Goal: Transaction & Acquisition: Purchase product/service

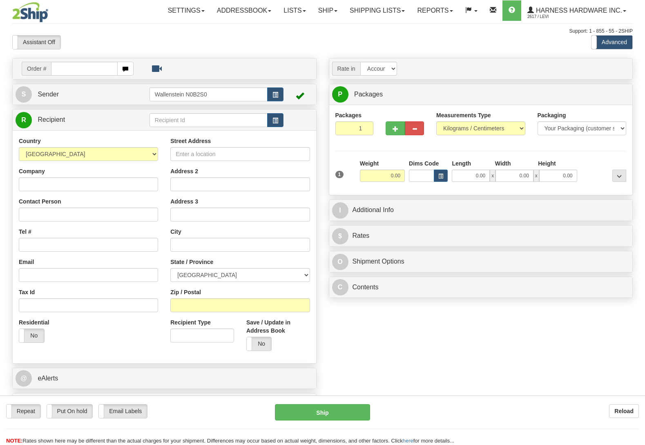
click at [178, 117] on input "text" at bounding box center [208, 120] width 118 height 14
type input "bevs"
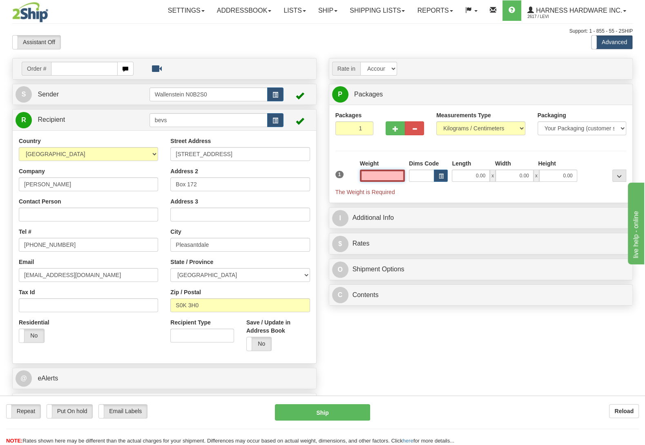
type input "PLEASANTDALE"
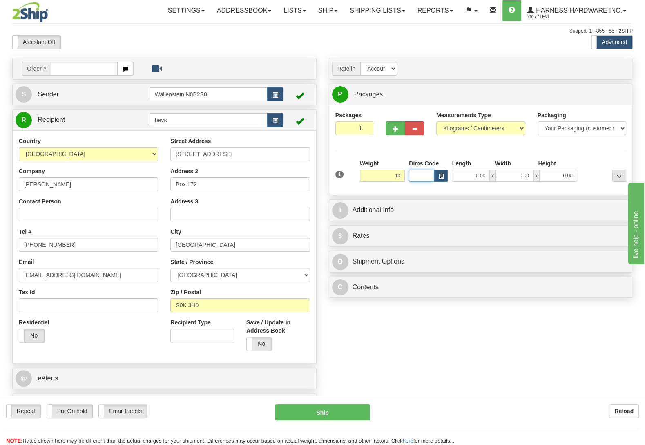
type input "10.00"
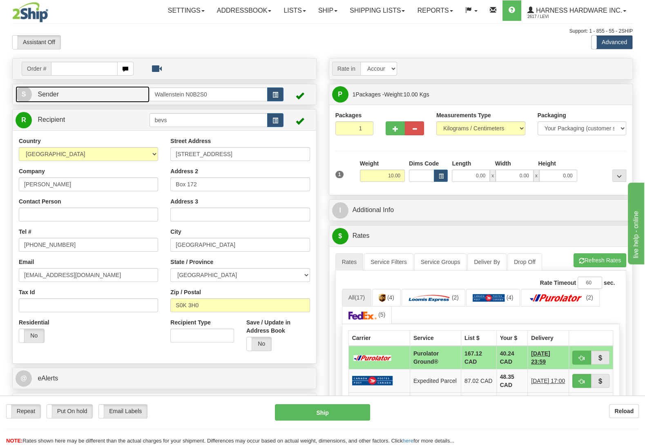
click at [107, 94] on link "S Sender" at bounding box center [83, 94] width 134 height 17
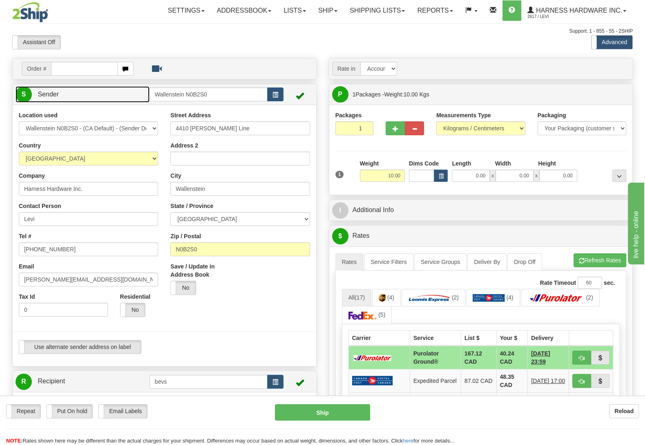
type input "WALLENSTEIN"
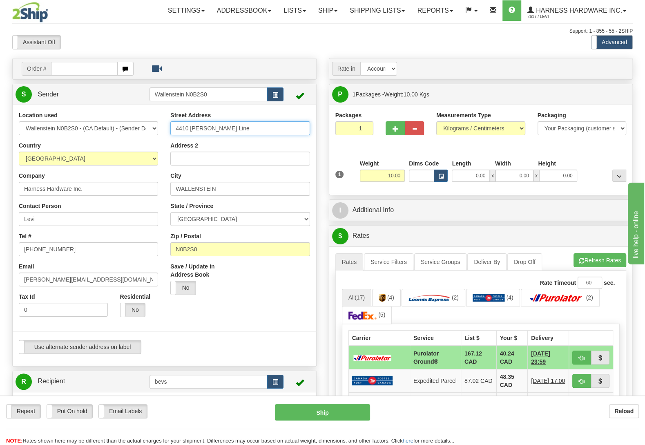
click at [233, 128] on input "4410 Lawson Line" at bounding box center [239, 128] width 139 height 14
type input "4410 Lawson Line."
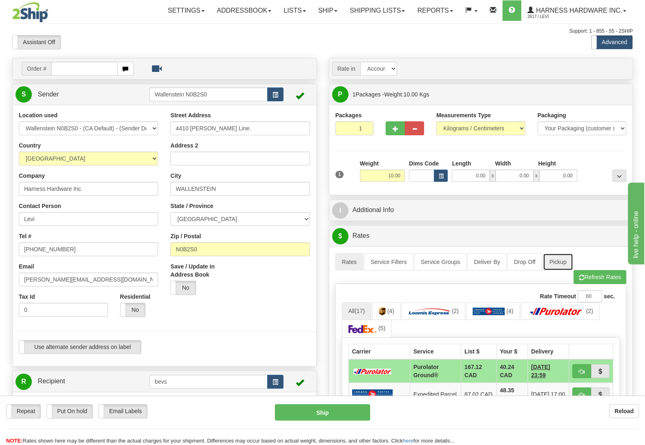
click at [558, 260] on link "Pickup" at bounding box center [558, 261] width 30 height 17
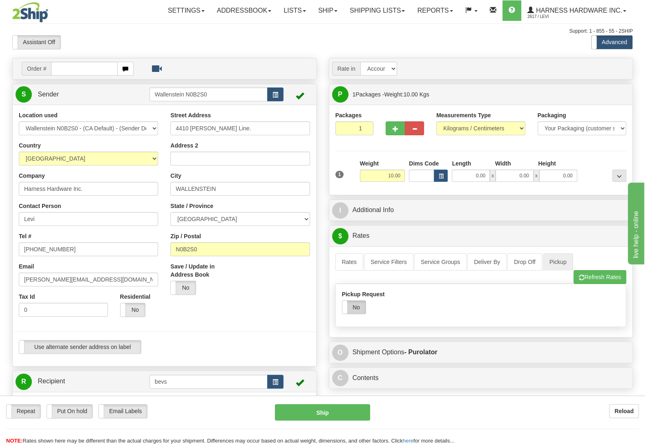
click at [355, 314] on label "No" at bounding box center [353, 306] width 23 height 13
click at [348, 257] on link "Rates" at bounding box center [349, 261] width 28 height 17
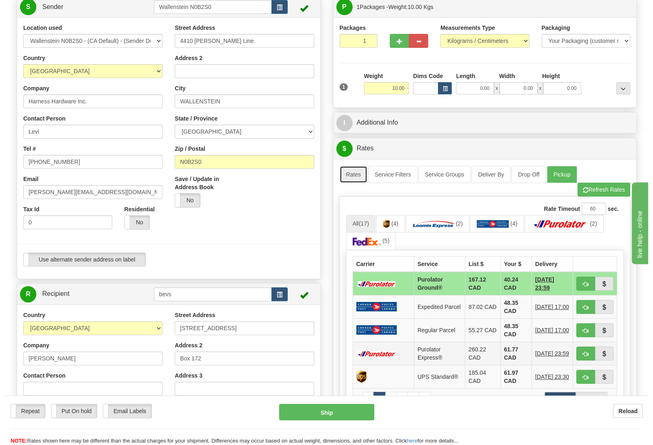
scroll to position [129, 0]
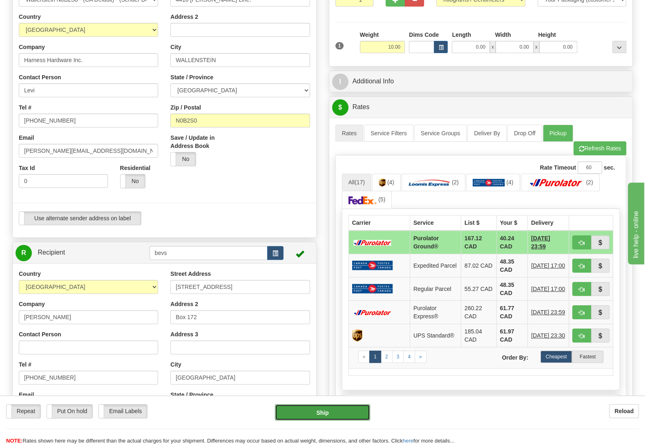
click at [326, 414] on button "Ship" at bounding box center [322, 412] width 95 height 16
type input "260"
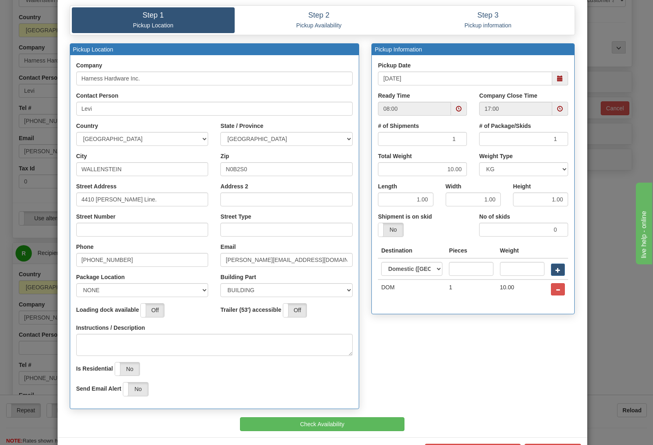
scroll to position [70, 0]
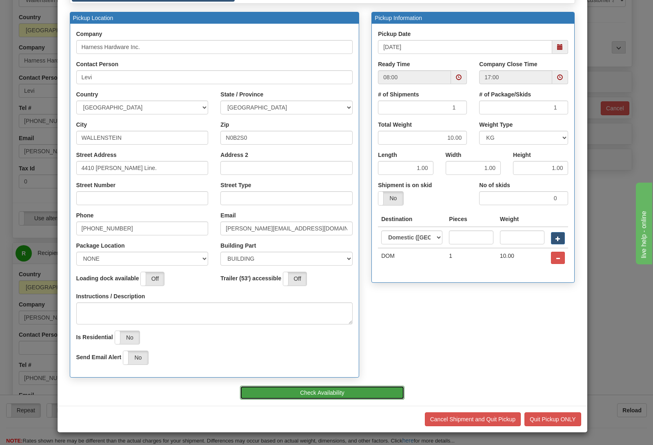
click at [322, 388] on button "Check Availability" at bounding box center [322, 392] width 165 height 14
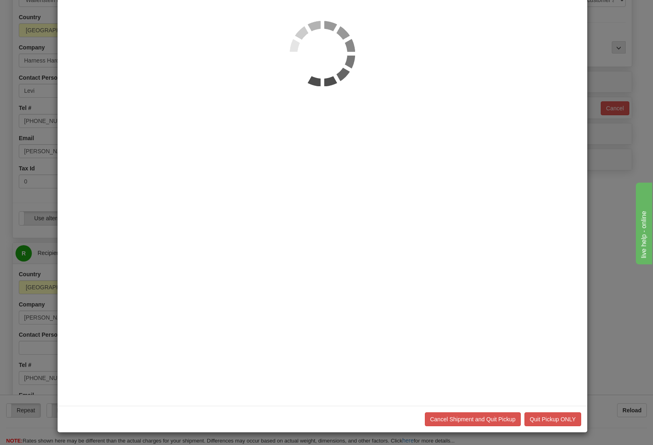
scroll to position [0, 0]
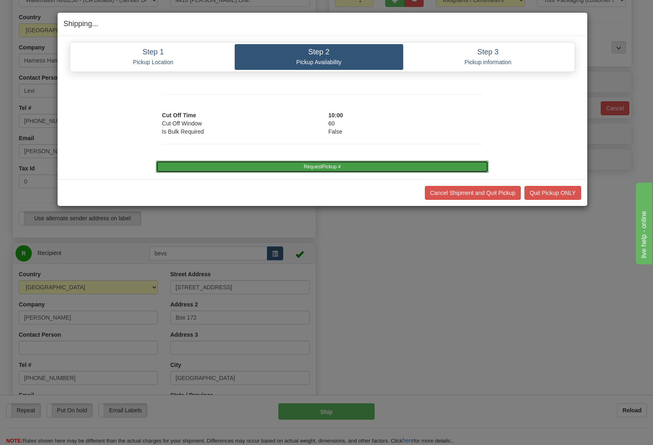
click at [331, 167] on button "RequestPickup #" at bounding box center [322, 166] width 333 height 12
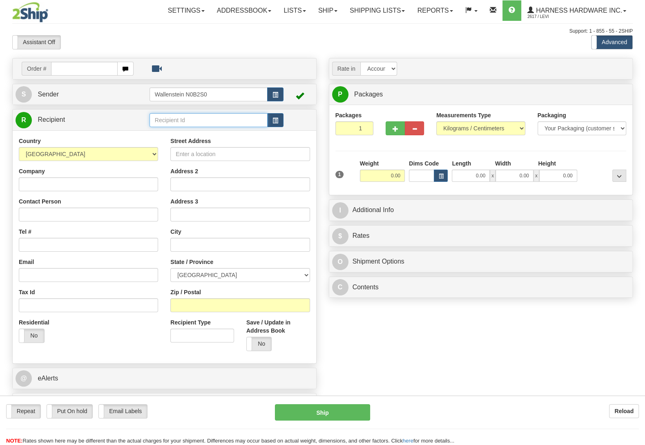
click at [200, 125] on input "text" at bounding box center [208, 120] width 118 height 14
type input "d"
type input "DOGDC"
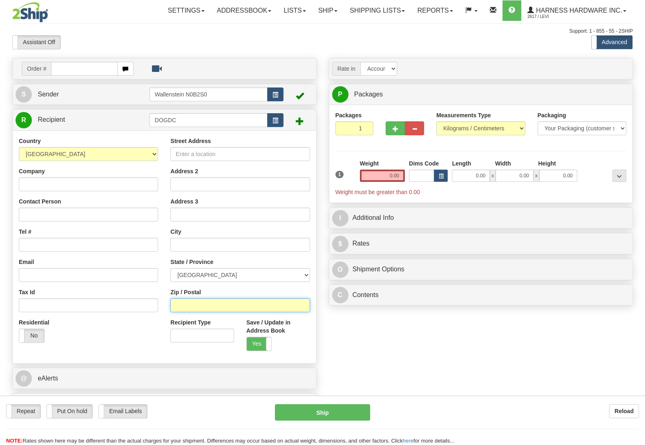
click at [232, 304] on input "Zip / Postal" at bounding box center [239, 305] width 139 height 14
paste input "V9K 2S4"
type input "V9K 2S4"
click at [380, 174] on input "0.00" at bounding box center [382, 175] width 45 height 12
type input "2"
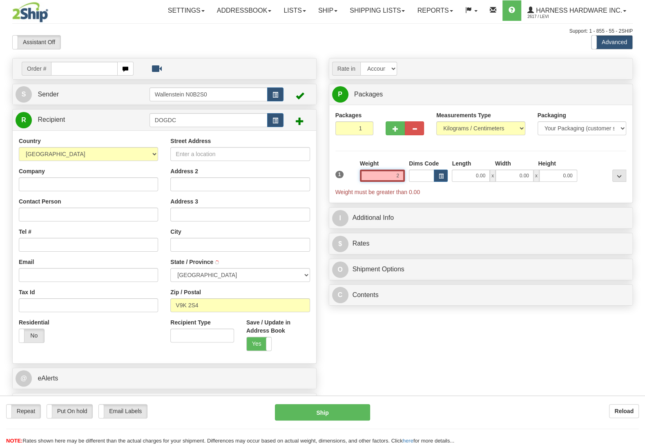
type input "QUALICUM BEACH"
select select "BC"
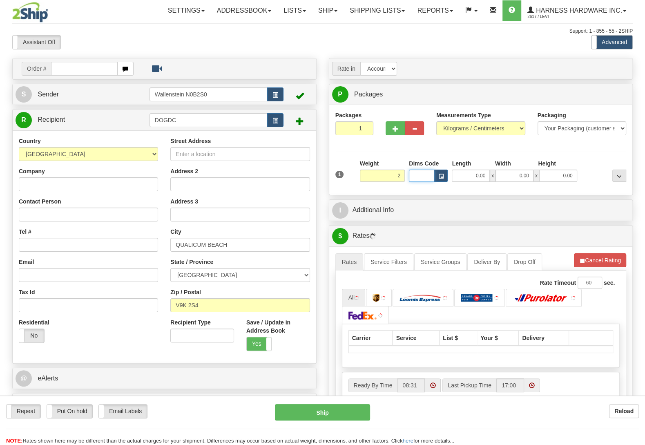
type input "2.00"
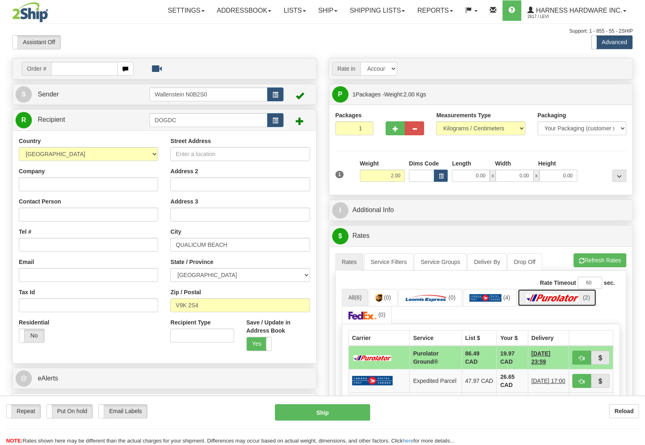
click at [553, 291] on link "(2)" at bounding box center [556, 298] width 79 height 18
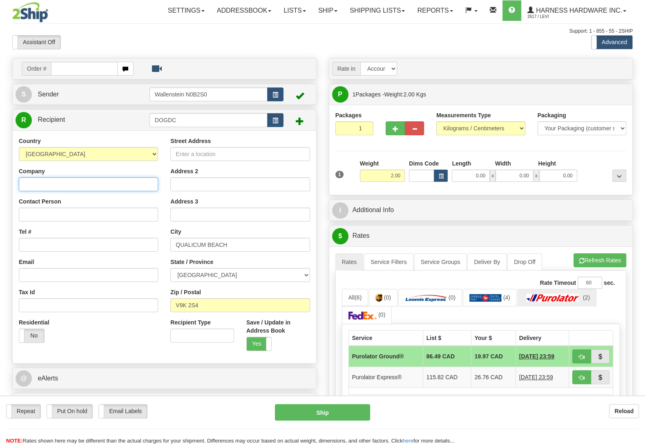
click at [59, 188] on input "Company" at bounding box center [88, 184] width 139 height 14
paste input "Dog Day Creations"
type input "Dog Day Creations"
click at [67, 218] on input "Contact Person" at bounding box center [88, 214] width 139 height 14
paste input "Logan Pilger"
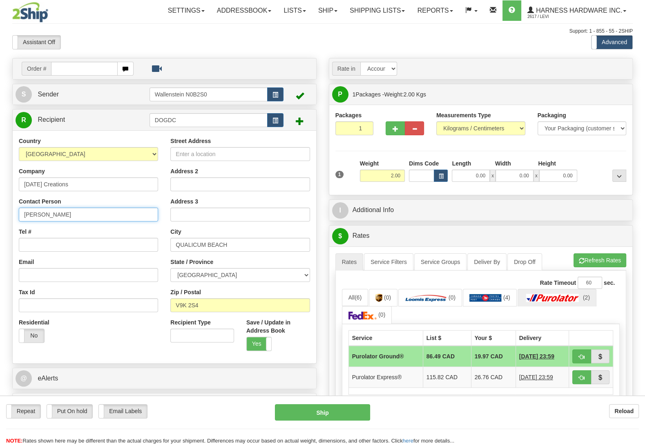
type input "Logan Pilger"
click at [73, 248] on input "Tel #" at bounding box center [88, 245] width 139 height 14
paste input "(587) 225-7687"
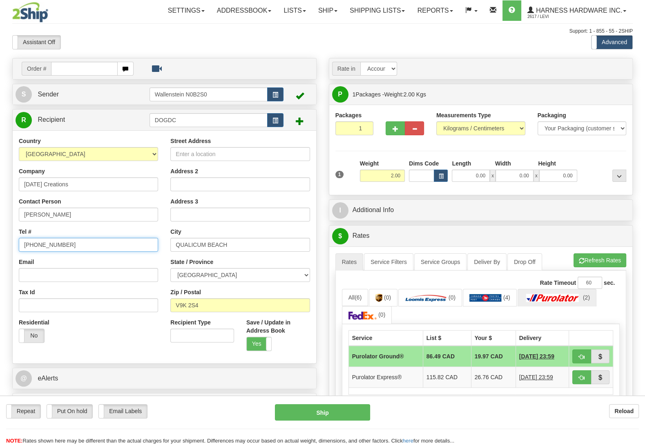
type input "(587) 225-7687"
click at [247, 153] on input "Street Address" at bounding box center [239, 154] width 139 height 14
paste input "1365 Meadowood Way"
type input "1365 Meadowood Way"
click at [56, 274] on input "Email" at bounding box center [88, 275] width 139 height 14
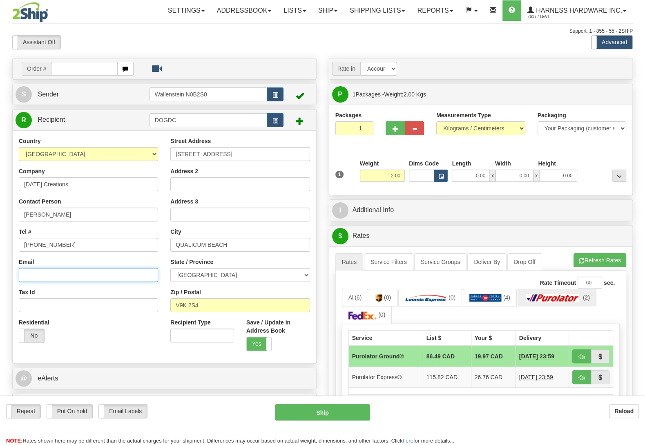
paste input "loganbpilger@hotmail.com"
type input "loganbpilger@hotmail.com"
click at [612, 258] on button "Refresh Rates" at bounding box center [599, 260] width 53 height 14
click at [411, 372] on td "Purolator Express®" at bounding box center [385, 376] width 74 height 21
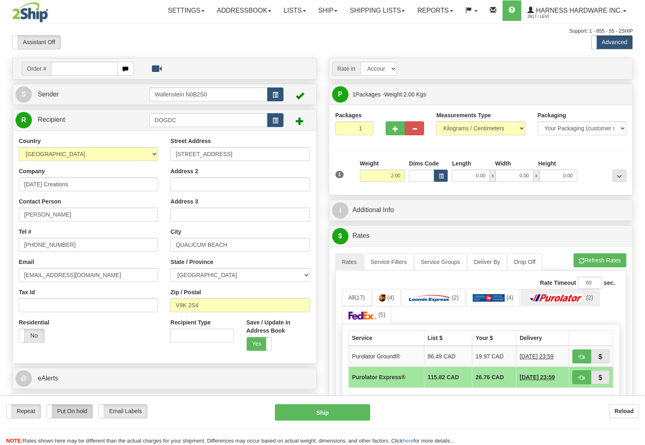
click at [71, 409] on label "Put On hold" at bounding box center [70, 410] width 46 height 13
click at [328, 417] on button "Hold" at bounding box center [322, 412] width 95 height 16
type input "202"
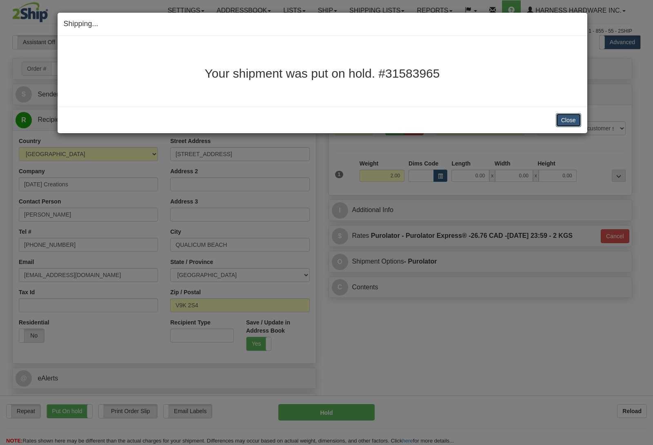
click at [570, 116] on button "Close" at bounding box center [568, 120] width 25 height 14
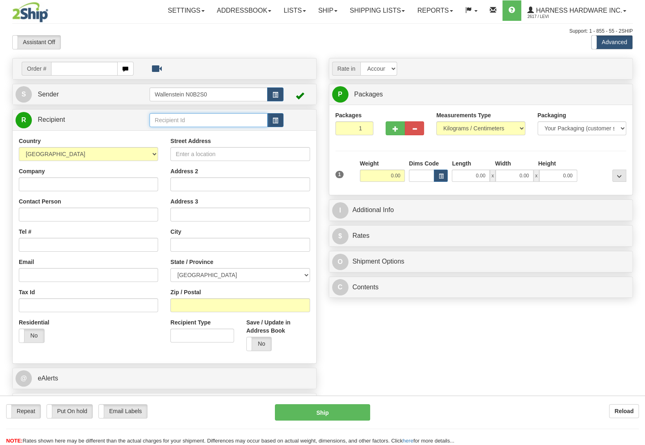
click at [167, 122] on input "text" at bounding box center [208, 120] width 118 height 14
type input "REBV"
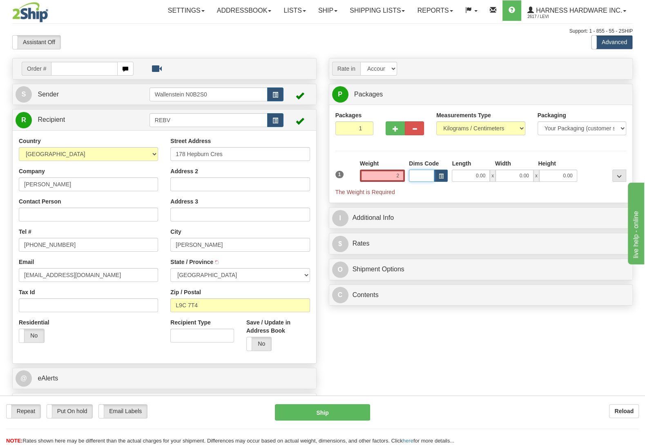
type input "2.00"
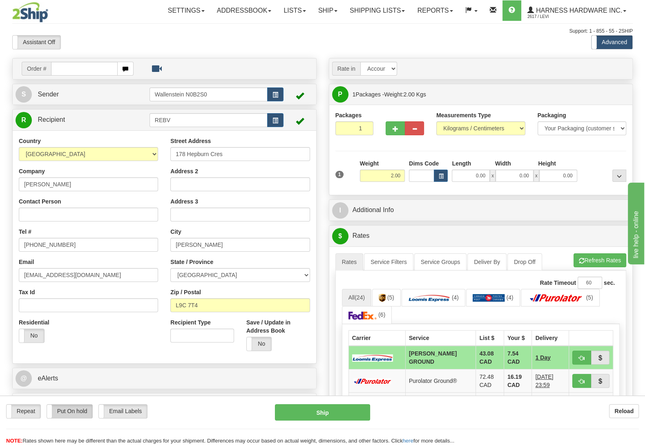
click at [71, 410] on label "Put On hold" at bounding box center [70, 410] width 46 height 13
click at [329, 416] on button "Hold" at bounding box center [322, 412] width 95 height 16
type input "DD"
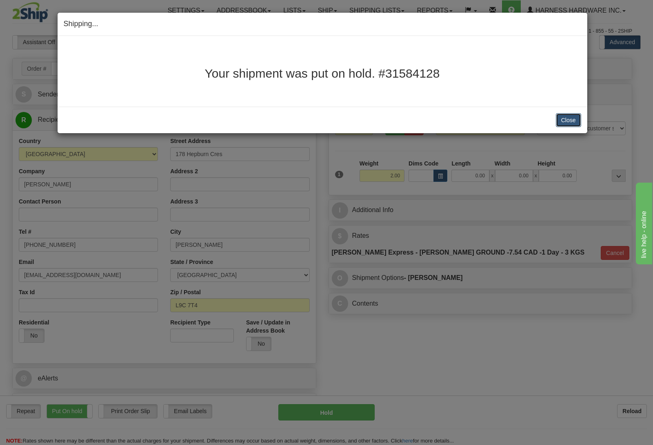
click at [576, 120] on button "Close" at bounding box center [568, 120] width 25 height 14
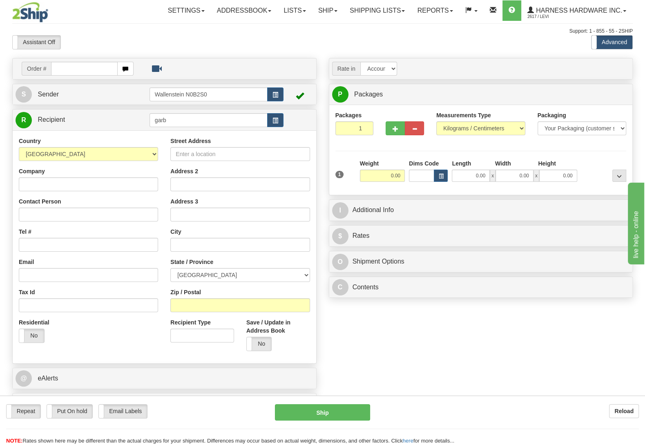
type input "garb"
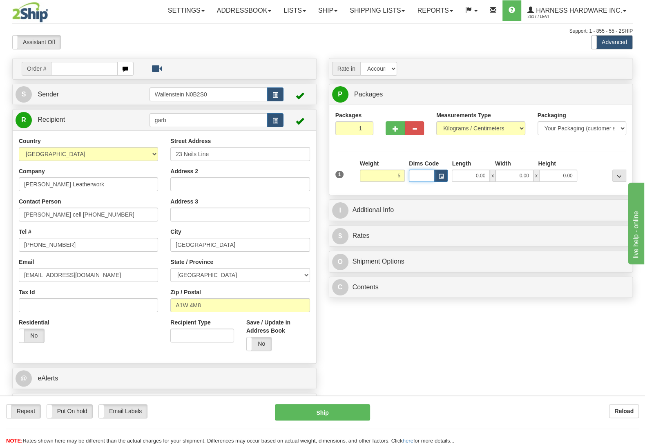
type input "5.00"
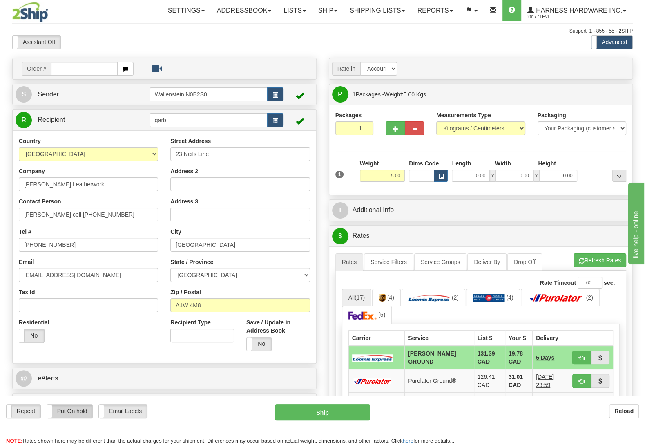
click at [71, 407] on label "Put On hold" at bounding box center [70, 410] width 46 height 13
click at [322, 408] on button "Hold" at bounding box center [322, 412] width 95 height 16
type input "DD"
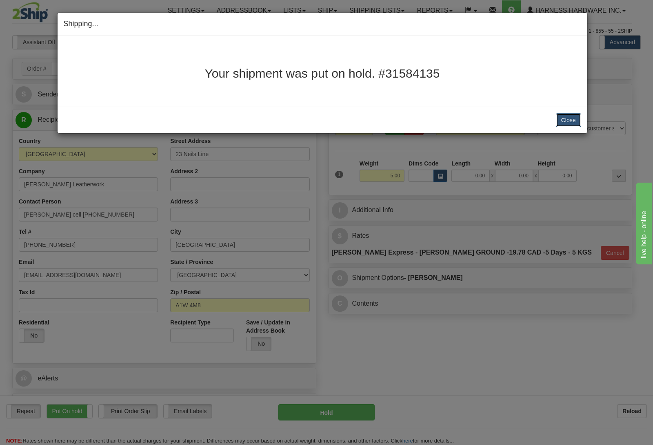
click at [572, 122] on button "Close" at bounding box center [568, 120] width 25 height 14
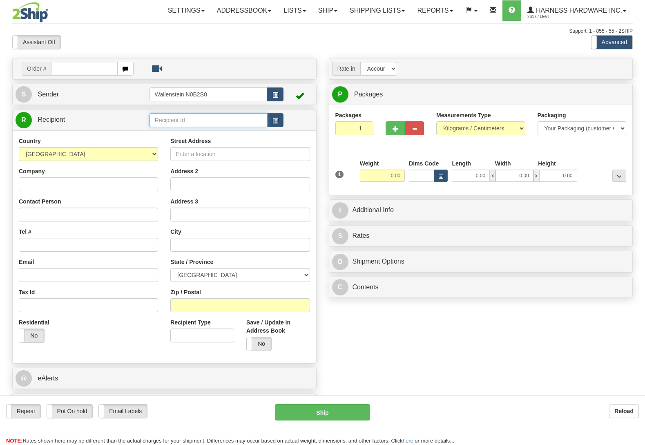
click at [187, 120] on input "text" at bounding box center [208, 120] width 118 height 14
type input "celt"
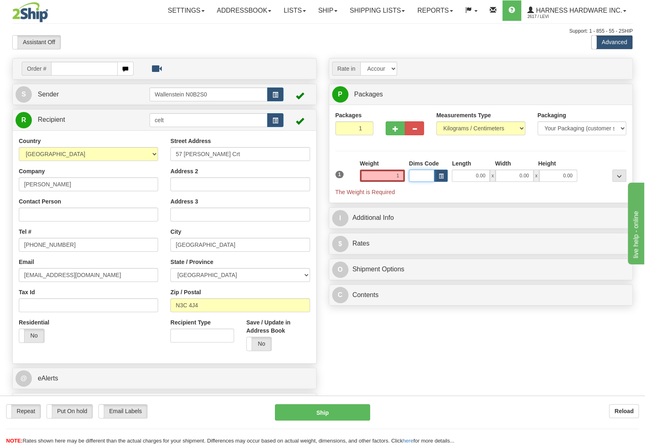
type input "1.00"
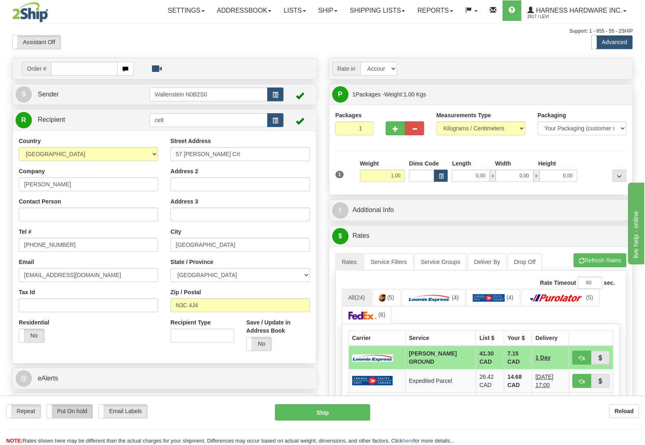
click at [68, 412] on label "Put On hold" at bounding box center [70, 410] width 46 height 13
click at [324, 406] on button "Hold" at bounding box center [322, 412] width 95 height 16
type input "DD"
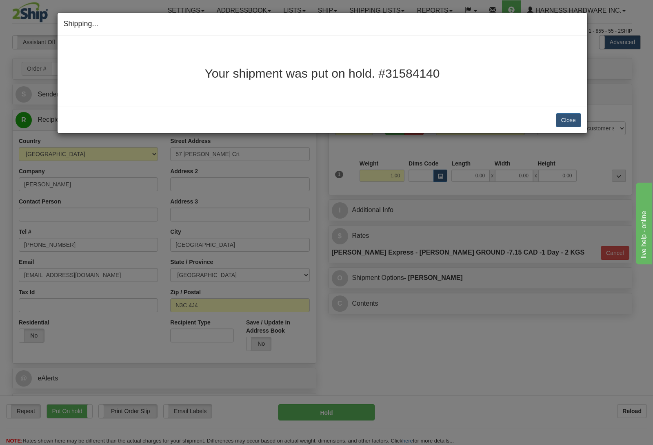
click at [580, 84] on div "Your shipment was put on hold. #31584140" at bounding box center [323, 71] width 518 height 58
click at [573, 120] on button "Close" at bounding box center [568, 120] width 25 height 14
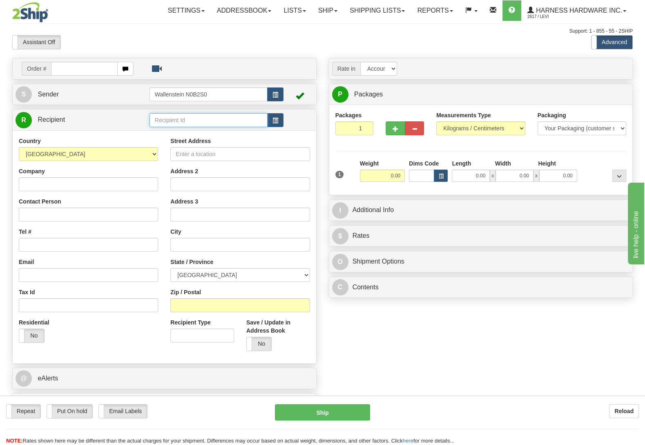
click at [179, 117] on input "text" at bounding box center [208, 120] width 118 height 14
type input "ridt"
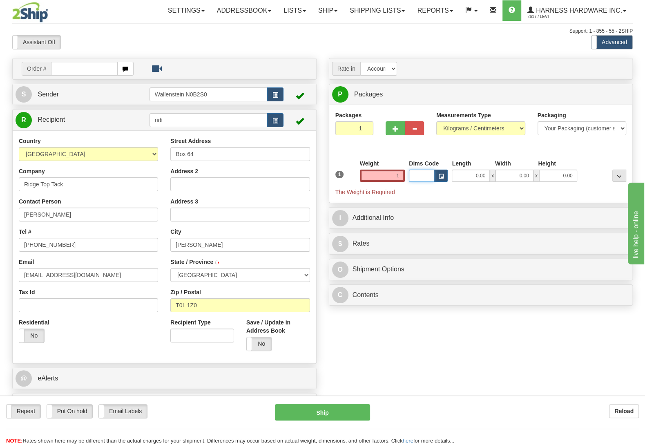
type input "1.00"
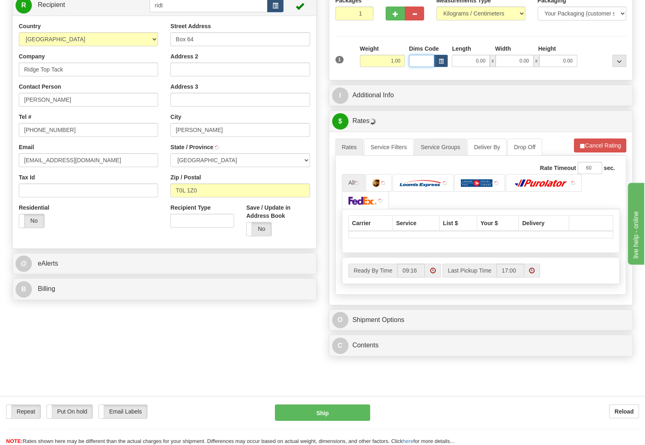
type input "STAVELY"
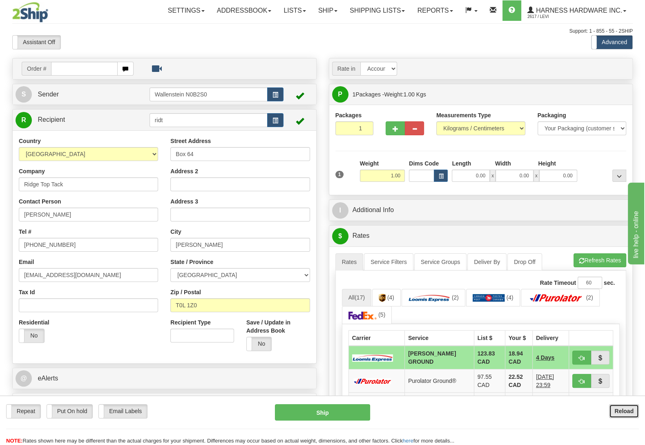
click at [618, 413] on b "Reload" at bounding box center [623, 410] width 19 height 7
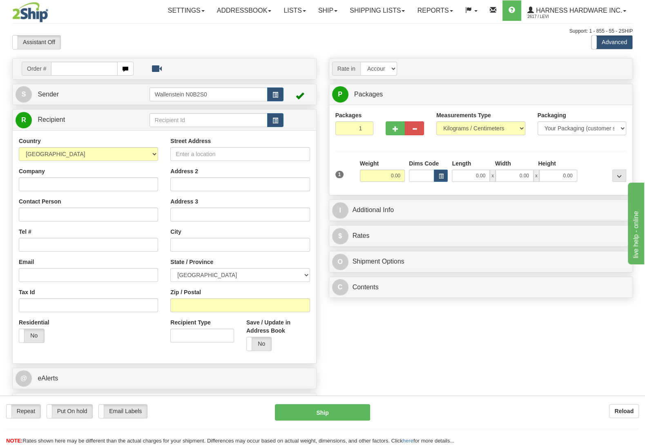
click at [114, 430] on div "Repeat Repeat Put On hold Put On hold Print Order Slip Print Order Slip Email L…" at bounding box center [322, 424] width 645 height 41
